Goal: Navigation & Orientation: Find specific page/section

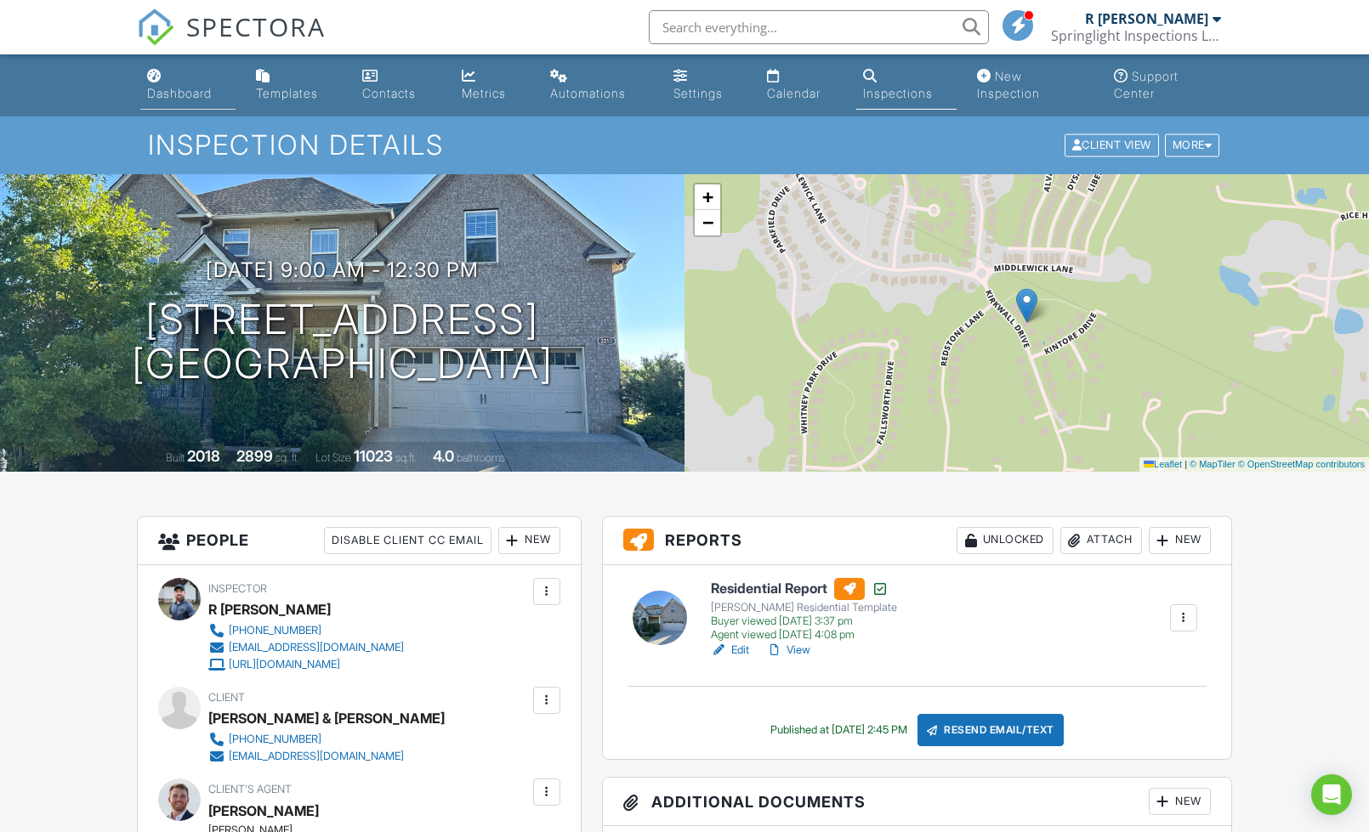
click at [163, 77] on link "Dashboard" at bounding box center [187, 85] width 95 height 48
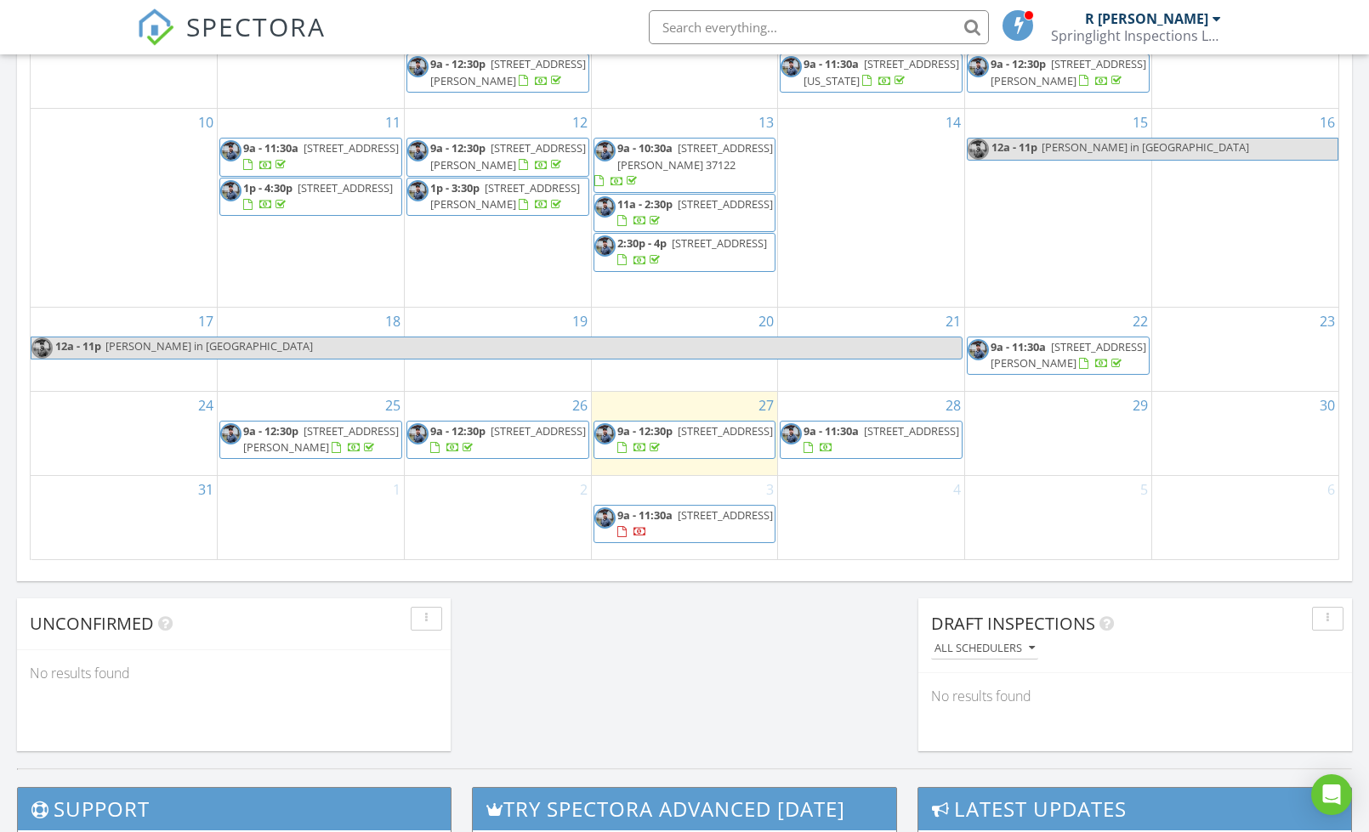
scroll to position [1070, 0]
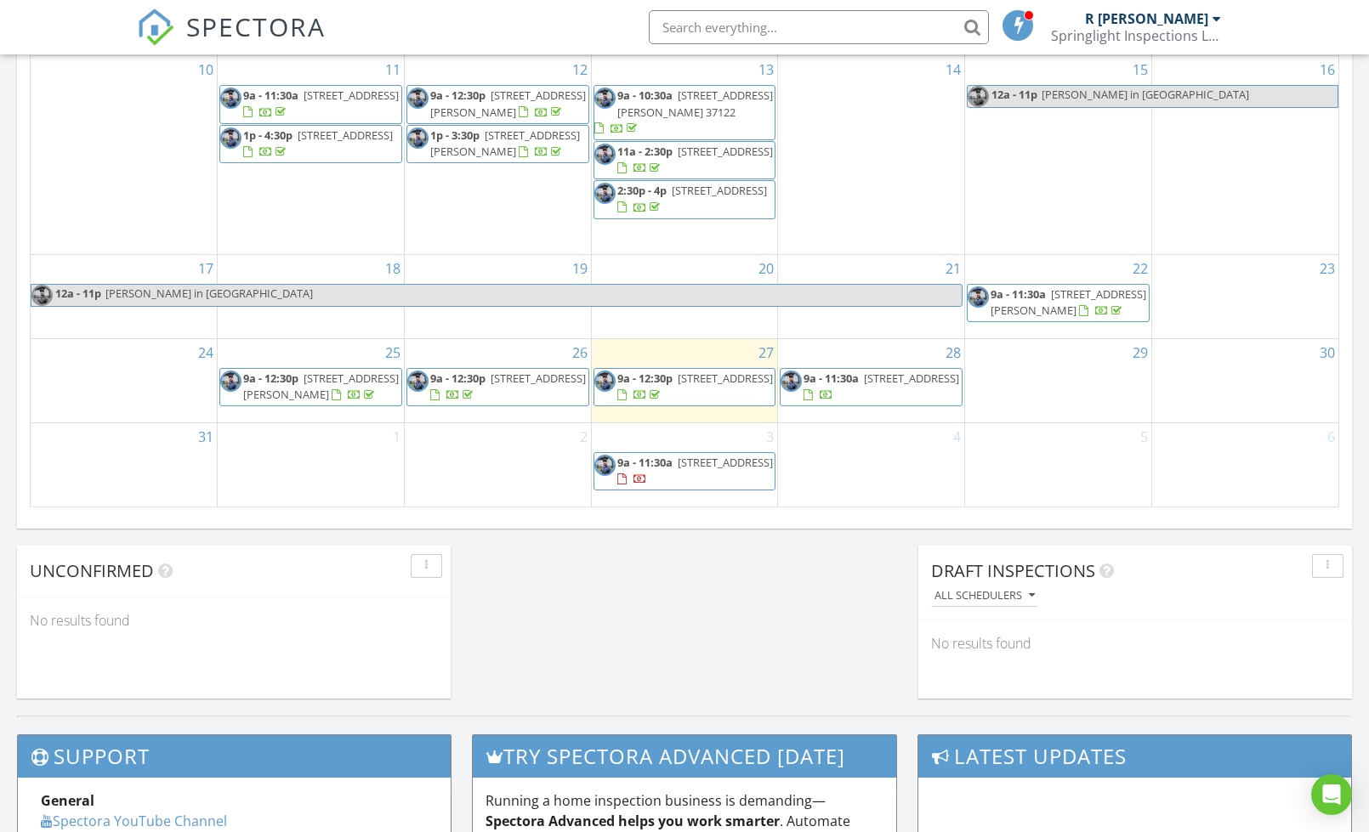
click at [491, 382] on span "1901 Sugar Ridge Rd, Spring Hill 37174" at bounding box center [538, 378] width 95 height 15
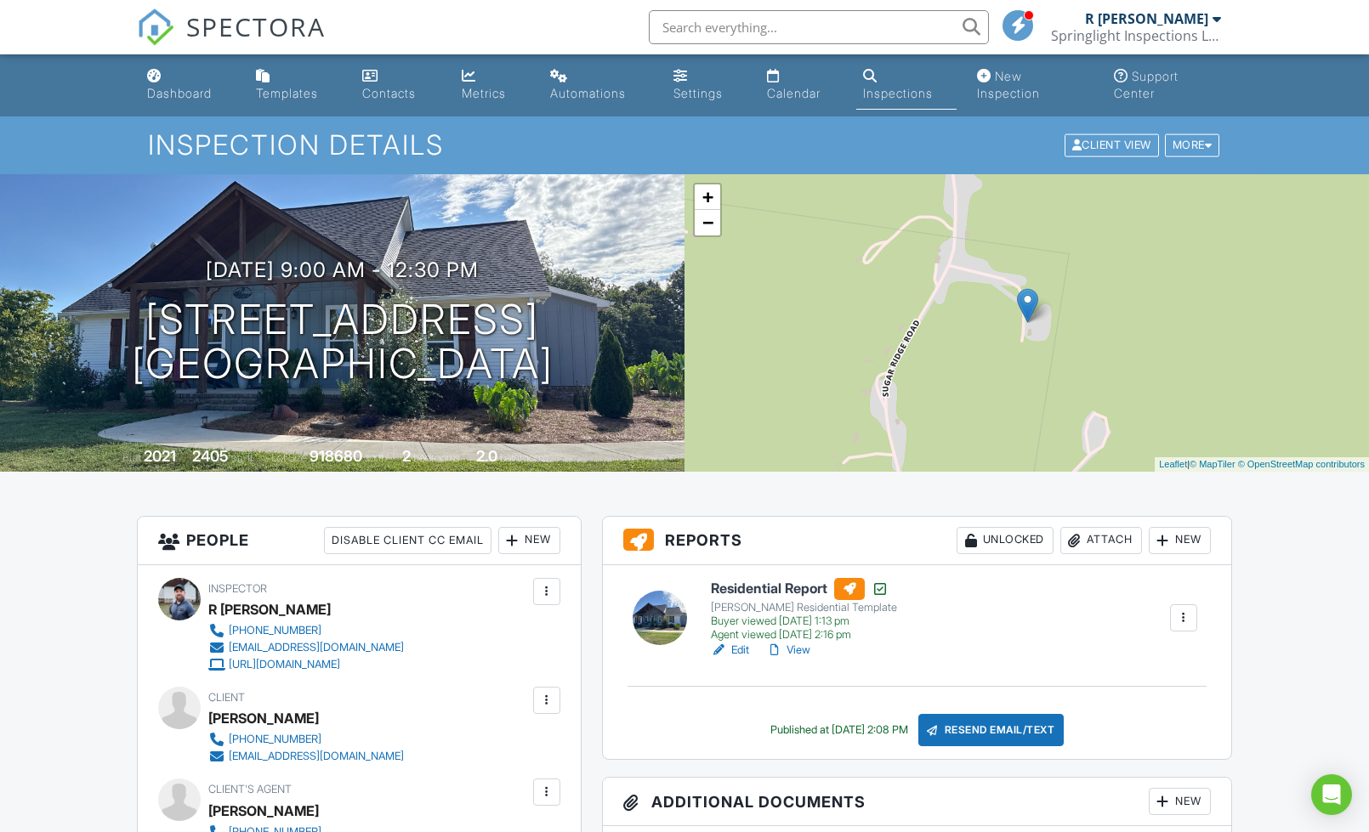
click at [795, 656] on link "View" at bounding box center [788, 650] width 44 height 17
